Goal: Use online tool/utility: Utilize a website feature to perform a specific function

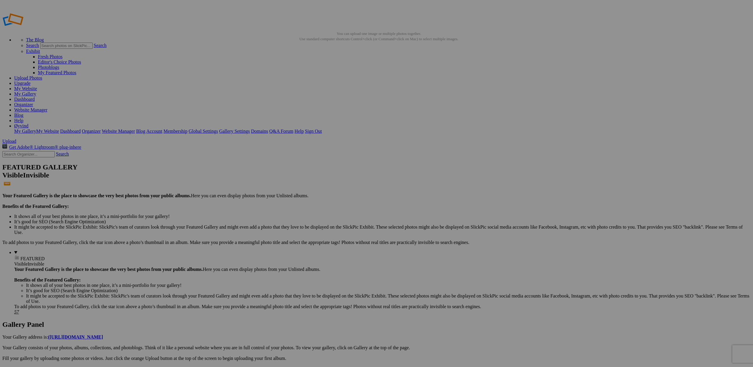
click at [47, 107] on link "Website Manager" at bounding box center [30, 109] width 33 height 5
click at [37, 86] on link "My Website" at bounding box center [25, 88] width 23 height 5
click at [33, 102] on link "Organizer" at bounding box center [23, 104] width 19 height 5
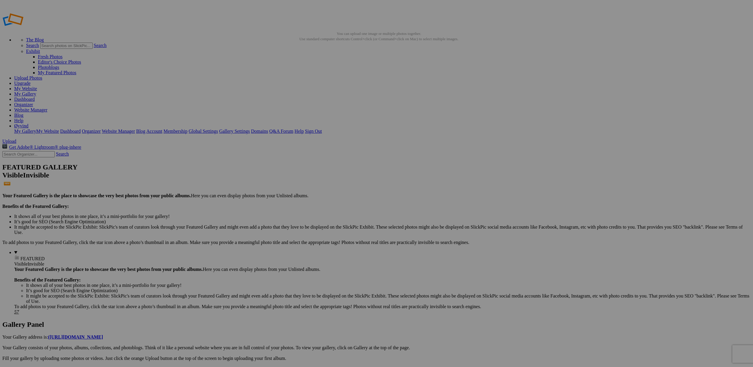
click at [169, 100] on img at bounding box center [164, 88] width 33 height 45
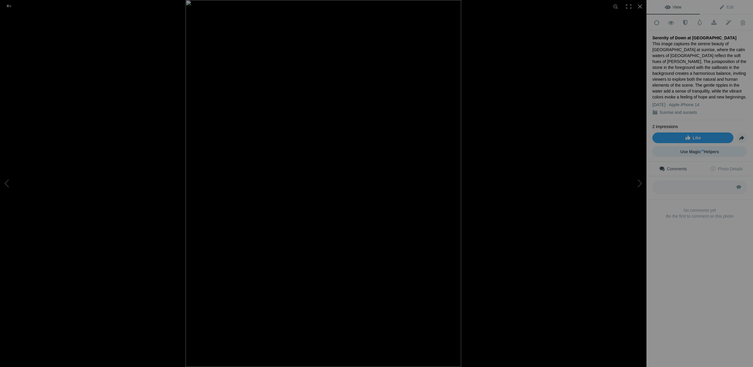
click at [698, 149] on span "Use Magic AI Helpers" at bounding box center [699, 151] width 39 height 5
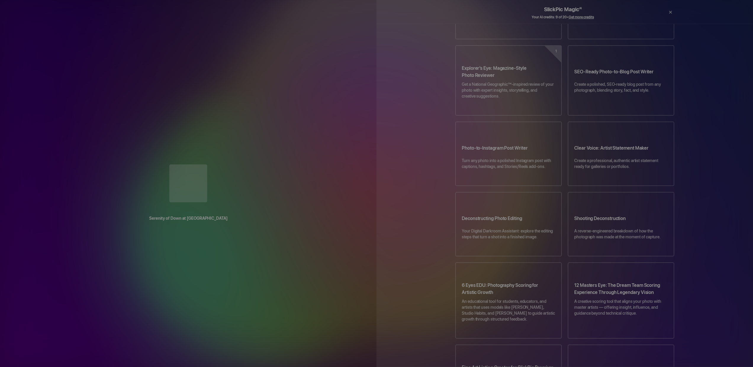
scroll to position [98, 0]
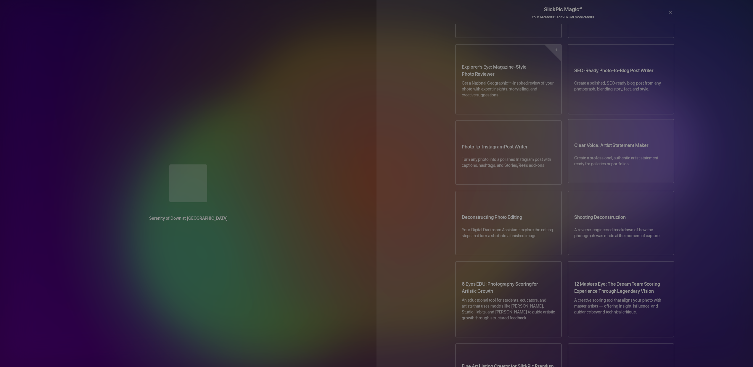
click at [637, 155] on p "Create a professional, authentic artist statement ready for galleries or portfo…" at bounding box center [621, 164] width 94 height 18
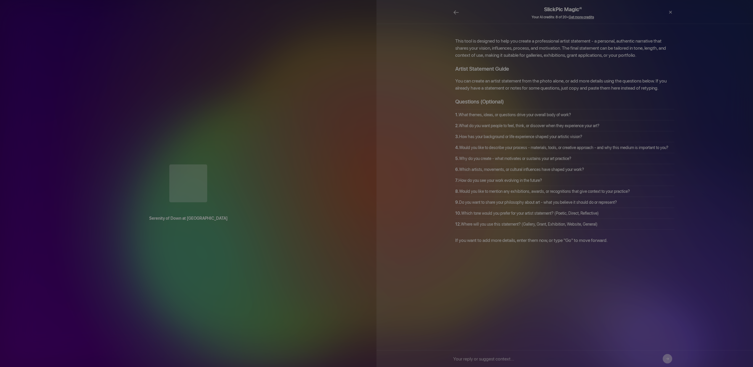
click at [668, 359] on button "→" at bounding box center [667, 358] width 9 height 9
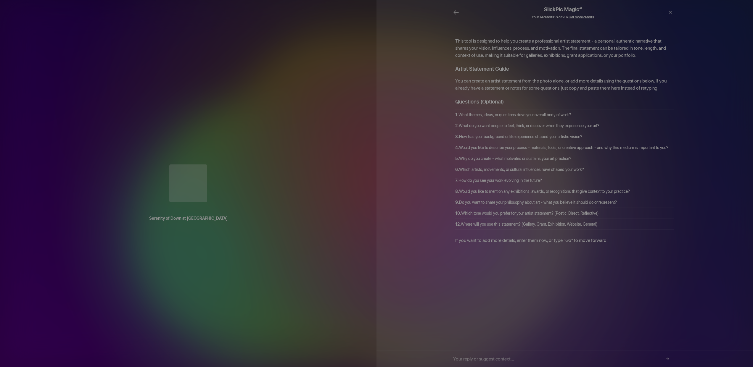
click at [450, 233] on div "This tool is designed to help you create a professional artist statement - a pe…" at bounding box center [564, 141] width 237 height 207
click at [457, 237] on p "If you want to add more details, enter them now, or type "Go" to move forward." at bounding box center [564, 240] width 219 height 7
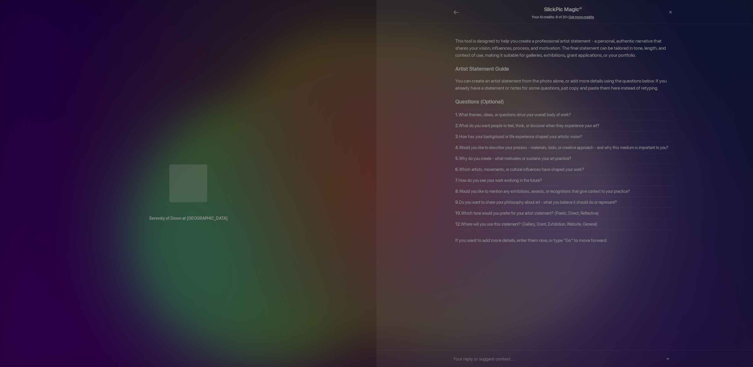
click at [607, 219] on td "12. Where will you use this statement? (Gallery, Grant, Exhibition, Website, Ge…" at bounding box center [564, 224] width 219 height 11
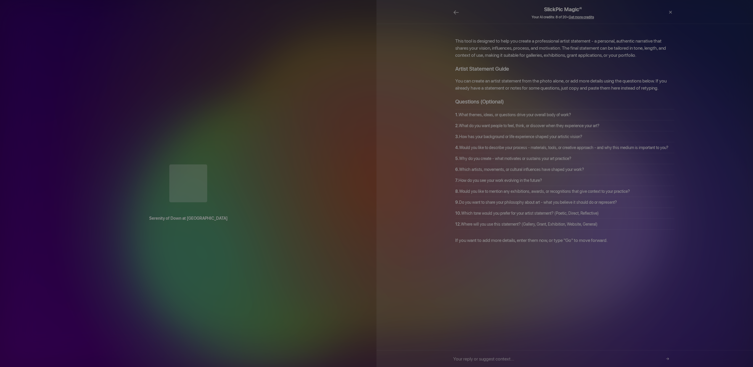
click at [616, 238] on div "This tool is designed to help you create a professional artist statement - a pe…" at bounding box center [564, 187] width 376 height 327
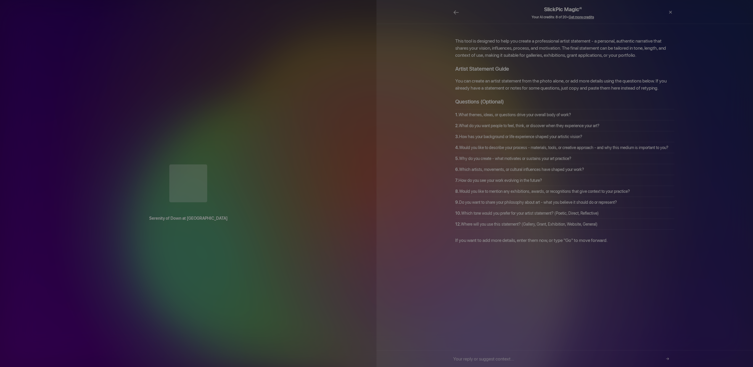
click at [471, 360] on input "text" at bounding box center [562, 359] width 219 height 17
type input "Go"
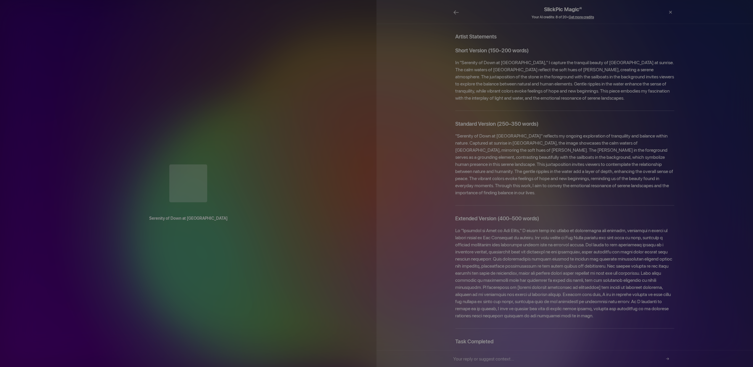
scroll to position [254, 0]
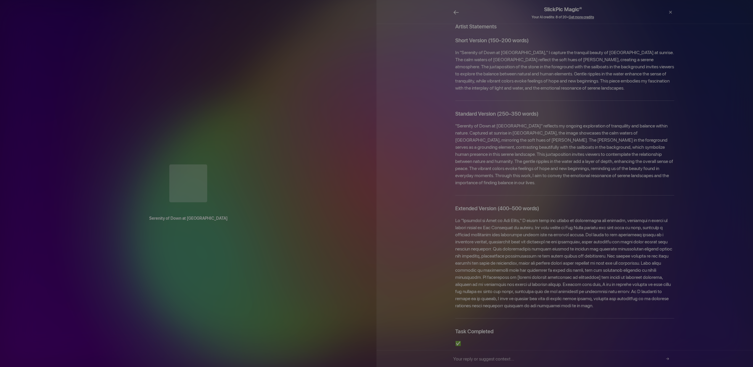
click at [454, 13] on span "←" at bounding box center [456, 12] width 6 height 9
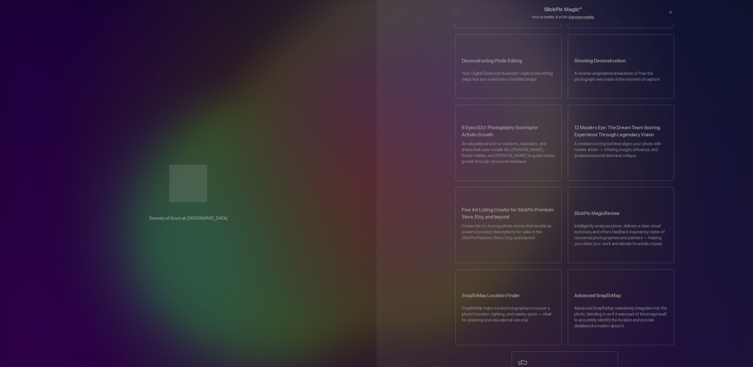
scroll to position [215, 0]
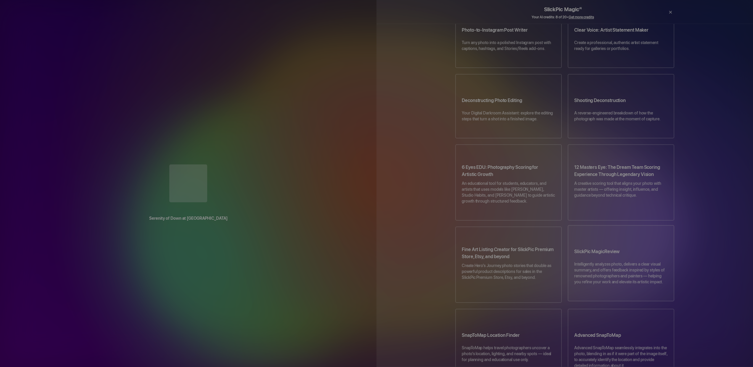
click at [619, 261] on p "Intelligently analyzes photo, delivers a clear visual summary, and offers feedb…" at bounding box center [621, 276] width 94 height 30
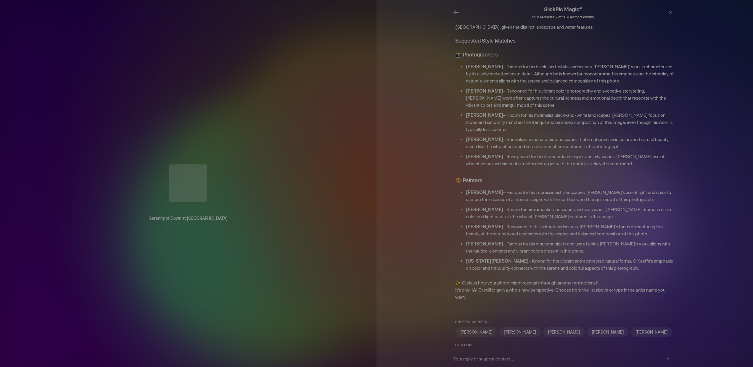
scroll to position [64, 0]
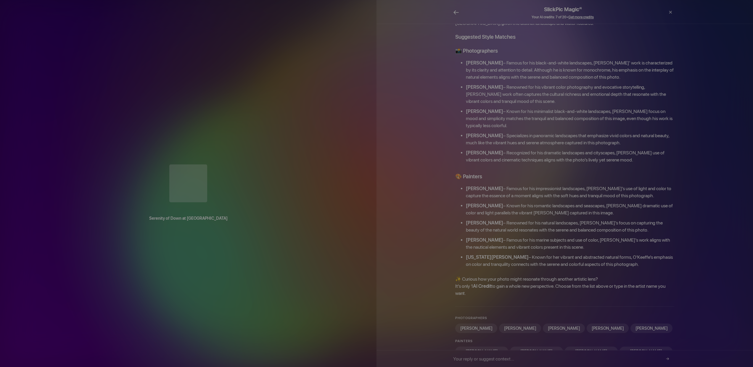
click at [456, 13] on span "←" at bounding box center [456, 12] width 6 height 9
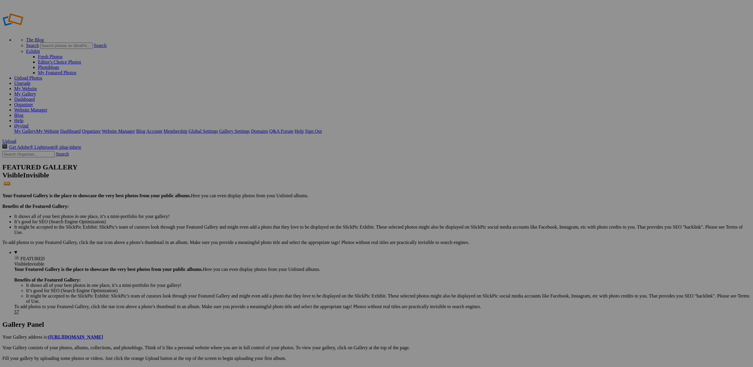
click at [47, 107] on link "Website Manager" at bounding box center [30, 109] width 33 height 5
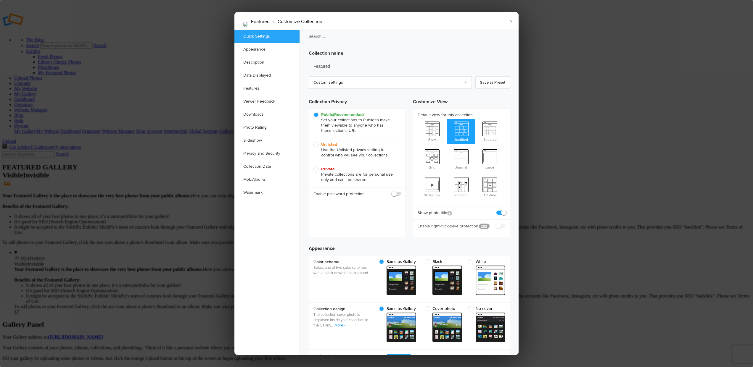
scroll to position [0, 0]
click at [510, 21] on link "×" at bounding box center [511, 21] width 15 height 18
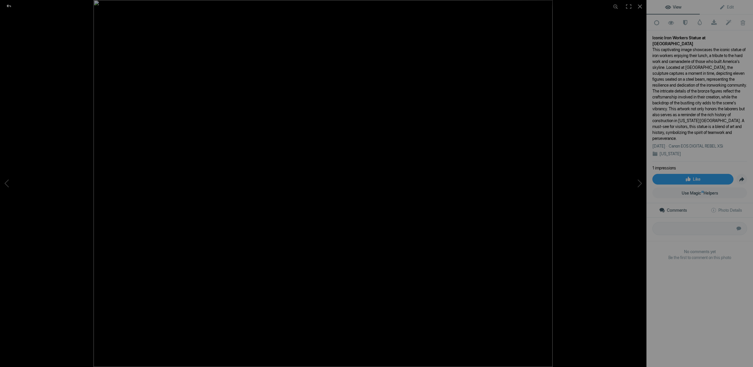
click at [9, 6] on div at bounding box center [8, 6] width 21 height 12
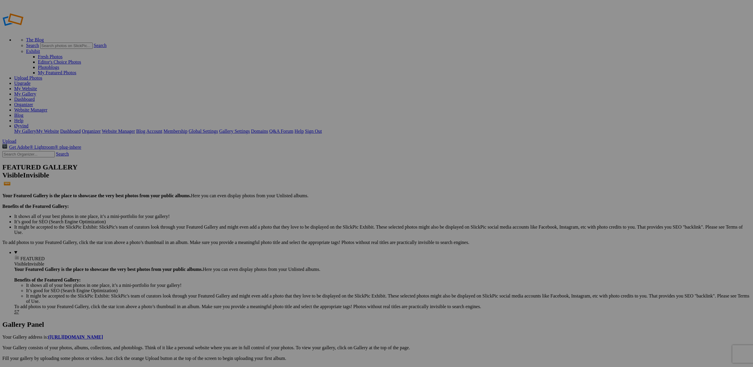
scroll to position [1, 0]
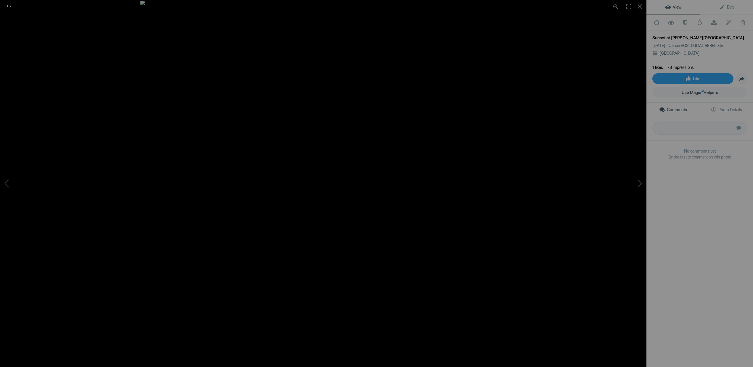
click at [9, 7] on div at bounding box center [8, 6] width 21 height 12
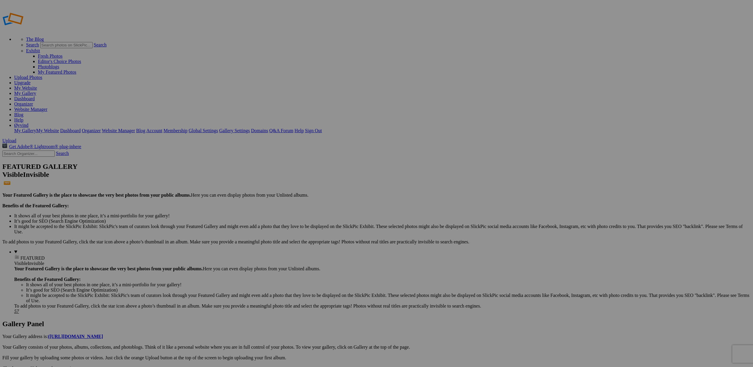
click at [187, 128] on link "Membership" at bounding box center [175, 130] width 24 height 5
